Goal: Task Accomplishment & Management: Manage account settings

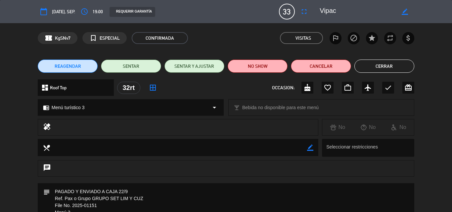
click at [384, 67] on button "Cerrar" at bounding box center [384, 66] width 60 height 13
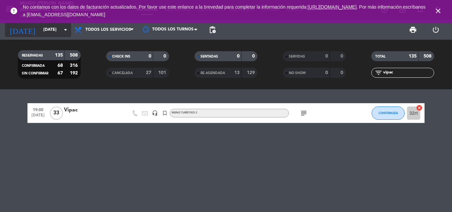
click at [52, 27] on input "[DATE]" at bounding box center [68, 29] width 56 height 11
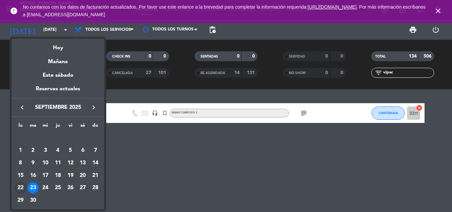
click at [18, 189] on div "22" at bounding box center [20, 187] width 11 height 11
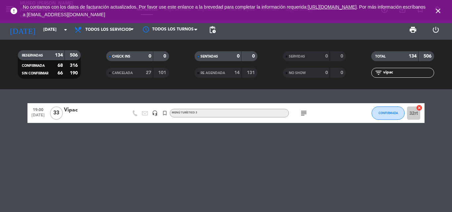
type input "[DATE]"
drag, startPoint x: 398, startPoint y: 73, endPoint x: 273, endPoint y: 77, distance: 124.8
click at [273, 77] on div "RESERVADAS 134 506 CONFIRMADA 68 316 SIN CONFIRMAR 66 190 CHECK INS 0 0 CANCELA…" at bounding box center [226, 64] width 452 height 36
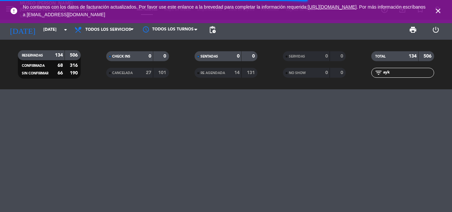
type input "ayk"
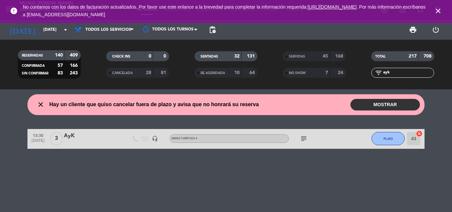
click at [57, 147] on div "3" at bounding box center [56, 139] width 15 height 20
click at [71, 136] on div "AyK" at bounding box center [92, 136] width 56 height 9
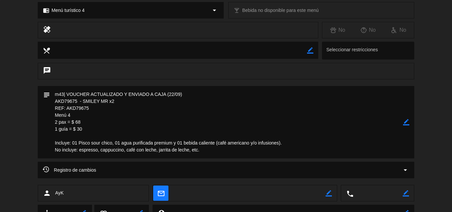
scroll to position [232, 0]
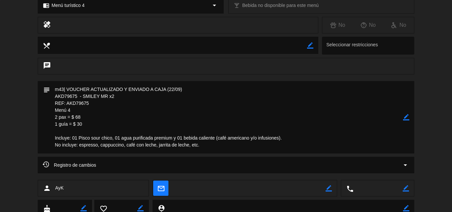
drag, startPoint x: 126, startPoint y: 94, endPoint x: 24, endPoint y: 95, distance: 101.9
click at [24, 95] on div "subject border_color" at bounding box center [226, 119] width 452 height 76
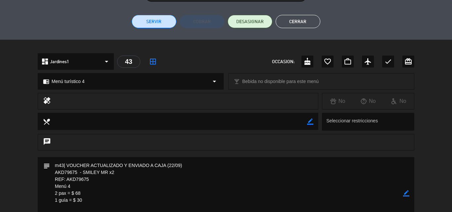
scroll to position [165, 0]
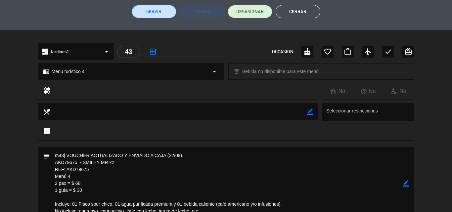
click at [406, 184] on icon "border_color" at bounding box center [406, 183] width 6 height 6
drag, startPoint x: 86, startPoint y: 189, endPoint x: 76, endPoint y: 190, distance: 10.3
click at [76, 190] on textarea at bounding box center [226, 183] width 353 height 72
type textarea "m43| VOUCHER ACTUALIZADO Y ENVIADO A CAJA (22/09) AKD79675 - SMILEY MR x2 REF: …"
click at [408, 183] on icon at bounding box center [406, 183] width 6 height 6
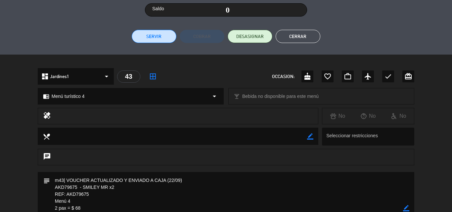
scroll to position [0, 0]
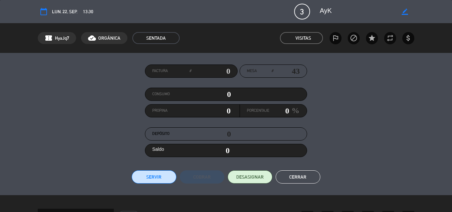
click at [296, 171] on button "Cerrar" at bounding box center [297, 176] width 45 height 13
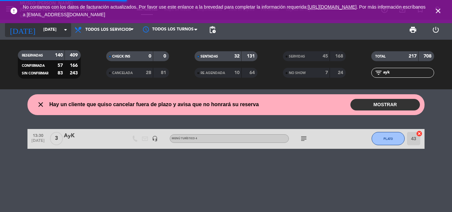
click at [50, 31] on input "[DATE]" at bounding box center [68, 29] width 56 height 11
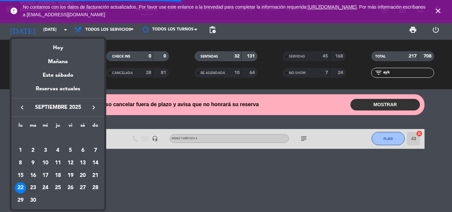
click at [31, 186] on div "23" at bounding box center [32, 187] width 11 height 11
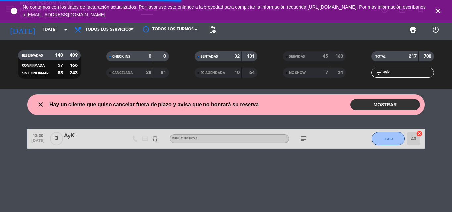
type input "[DATE]"
drag, startPoint x: 361, startPoint y: 73, endPoint x: 334, endPoint y: 73, distance: 27.1
click at [334, 73] on div "RESERVADAS 140 409 CONFIRMADA 57 166 SIN CONFIRMAR 83 243 CHECK INS 0 0 CANCELA…" at bounding box center [226, 64] width 452 height 36
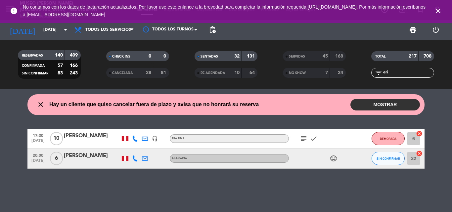
type input "eri"
drag, startPoint x: 398, startPoint y: 69, endPoint x: 352, endPoint y: 72, distance: 45.4
click at [353, 72] on div "RESERVADAS 140 409 CONFIRMADA 57 166 SIN CONFIRMAR 83 243 CHECK INS 0 0 CANCELA…" at bounding box center [226, 64] width 452 height 36
click at [399, 72] on input "eri" at bounding box center [407, 72] width 51 height 7
drag, startPoint x: 401, startPoint y: 73, endPoint x: 381, endPoint y: 75, distance: 19.3
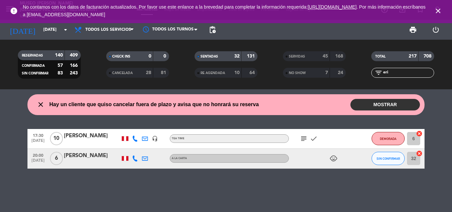
click at [381, 75] on div "filter_list eri" at bounding box center [402, 73] width 63 height 10
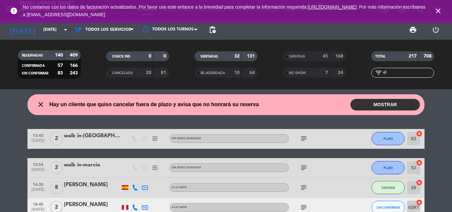
type input "c"
